Goal: Find specific page/section: Find specific page/section

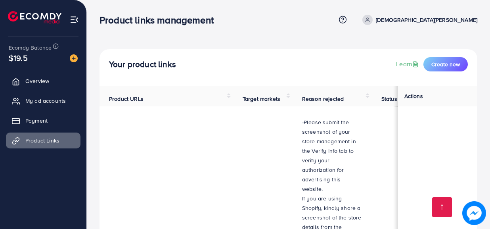
scroll to position [2420, 0]
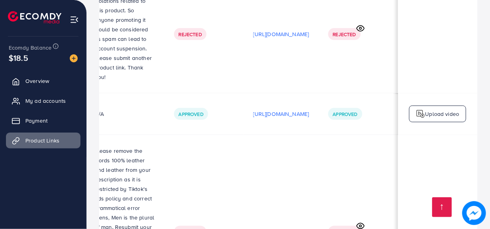
scroll to position [0, 250]
click at [362, 221] on icon at bounding box center [360, 225] width 8 height 8
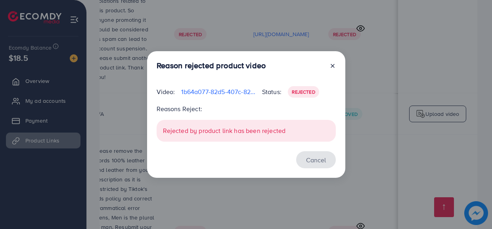
click at [302, 158] on button "Cancel" at bounding box center [316, 159] width 40 height 17
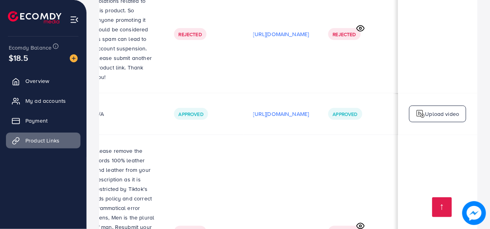
click at [277, 227] on p "[URL][DOMAIN_NAME]" at bounding box center [281, 232] width 56 height 10
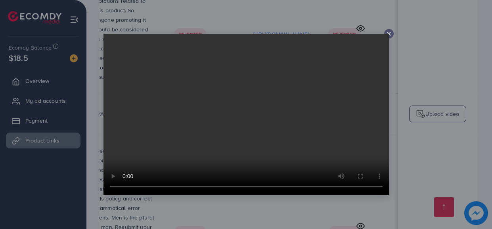
click at [392, 35] on div at bounding box center [389, 34] width 10 height 10
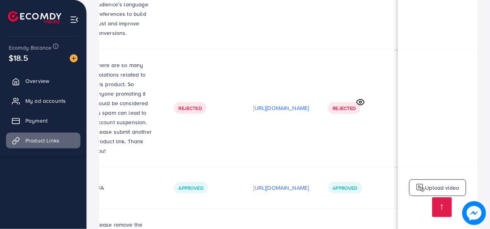
scroll to position [2248, 0]
